Goal: Check status: Check status

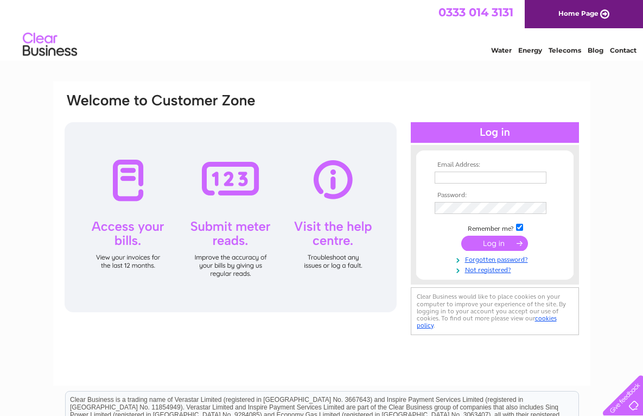
type input "stacie@wmj-aberdeen.co.uk"
click at [496, 249] on input "submit" at bounding box center [495, 243] width 67 height 15
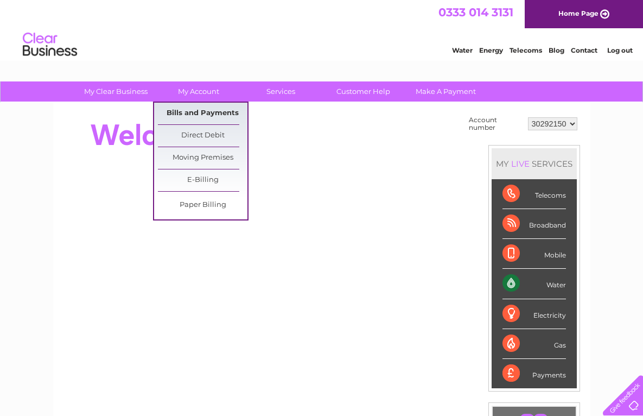
click at [209, 116] on link "Bills and Payments" at bounding box center [203, 114] width 90 height 22
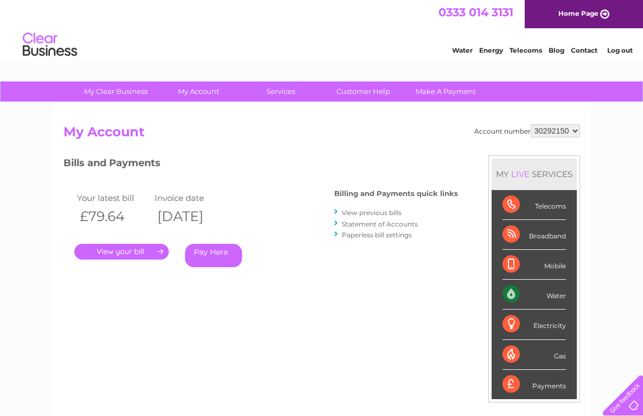
click at [159, 249] on link "." at bounding box center [121, 252] width 94 height 16
